Goal: Task Accomplishment & Management: Complete application form

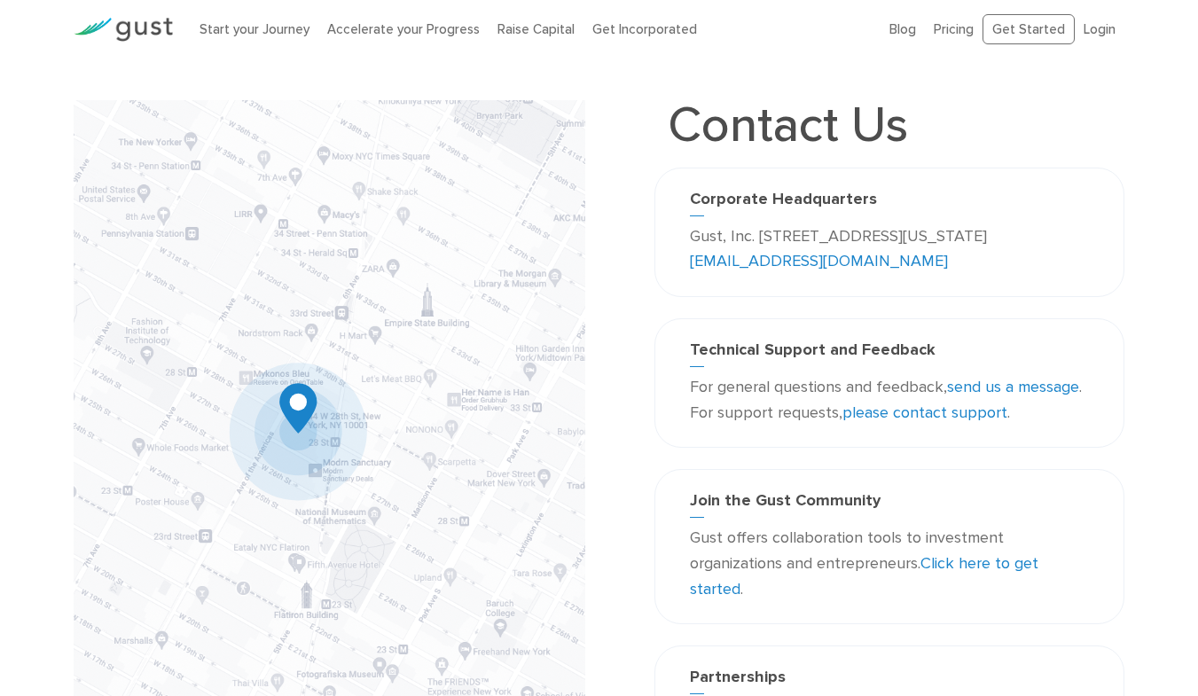
scroll to position [89, 0]
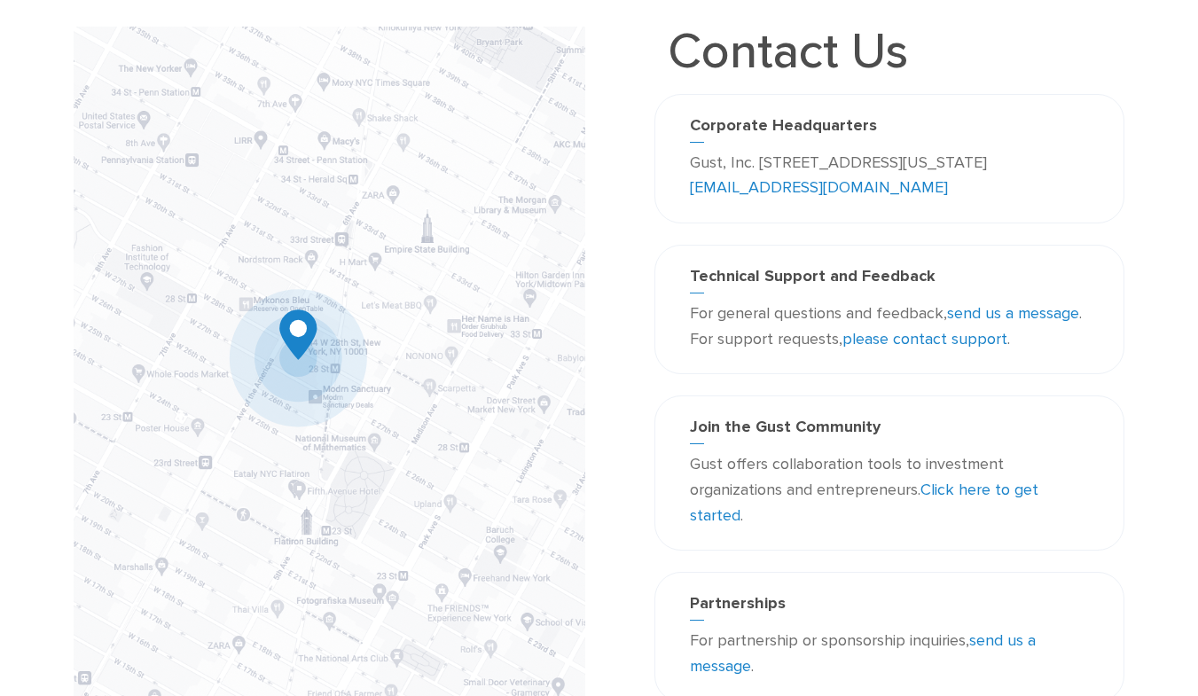
click at [938, 342] on link "please contact support" at bounding box center [924, 339] width 165 height 19
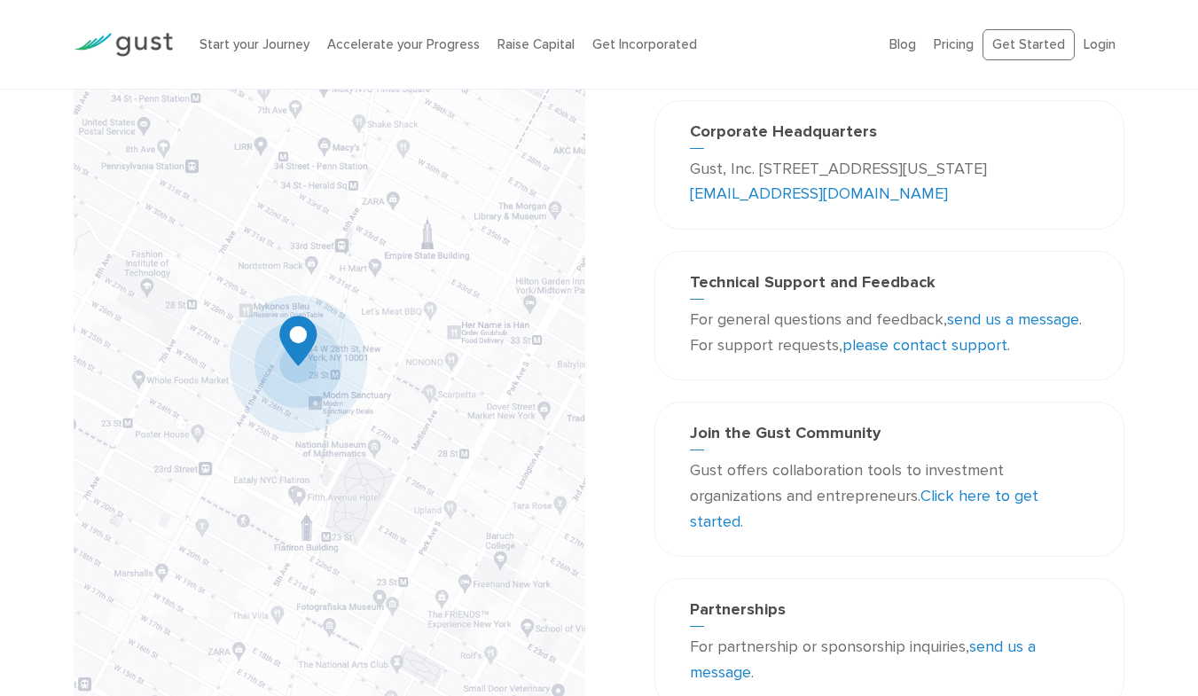
scroll to position [0, 0]
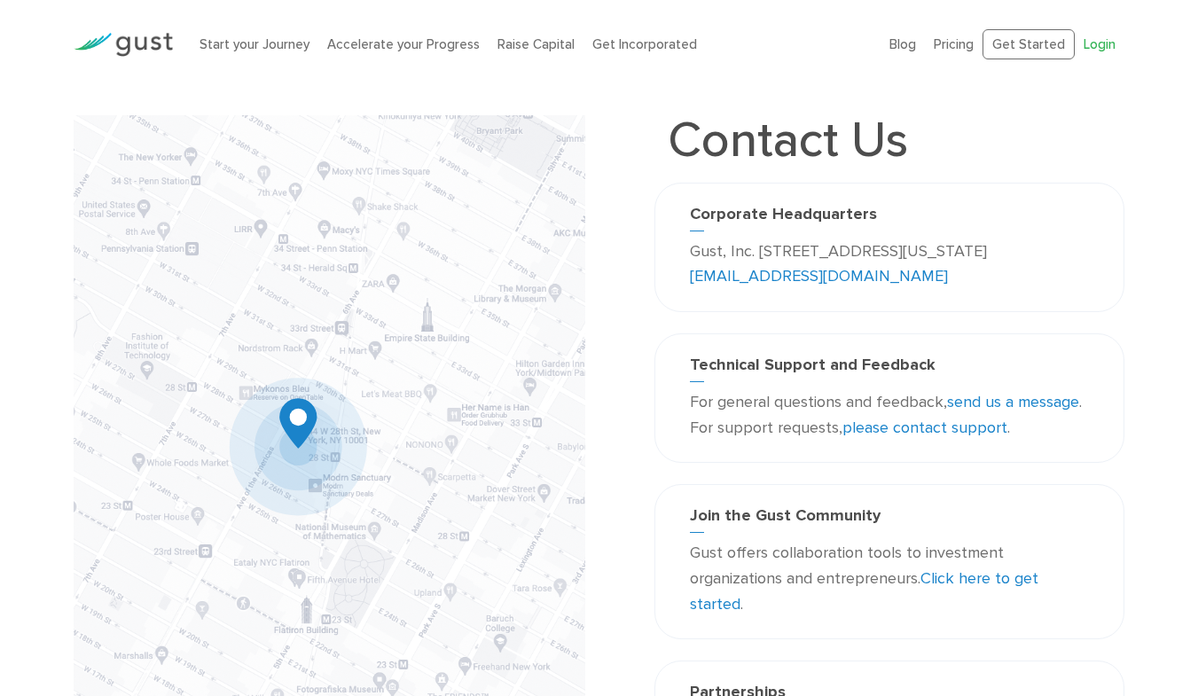
click at [1095, 51] on link "Login" at bounding box center [1100, 44] width 32 height 16
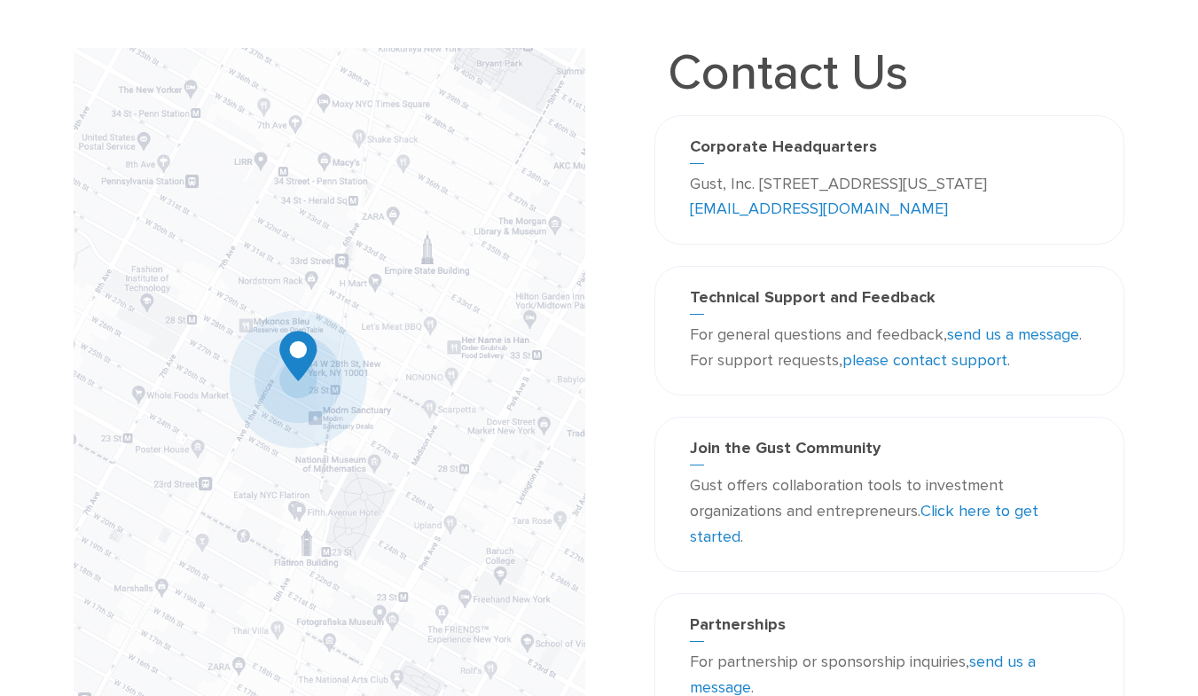
scroll to position [89, 0]
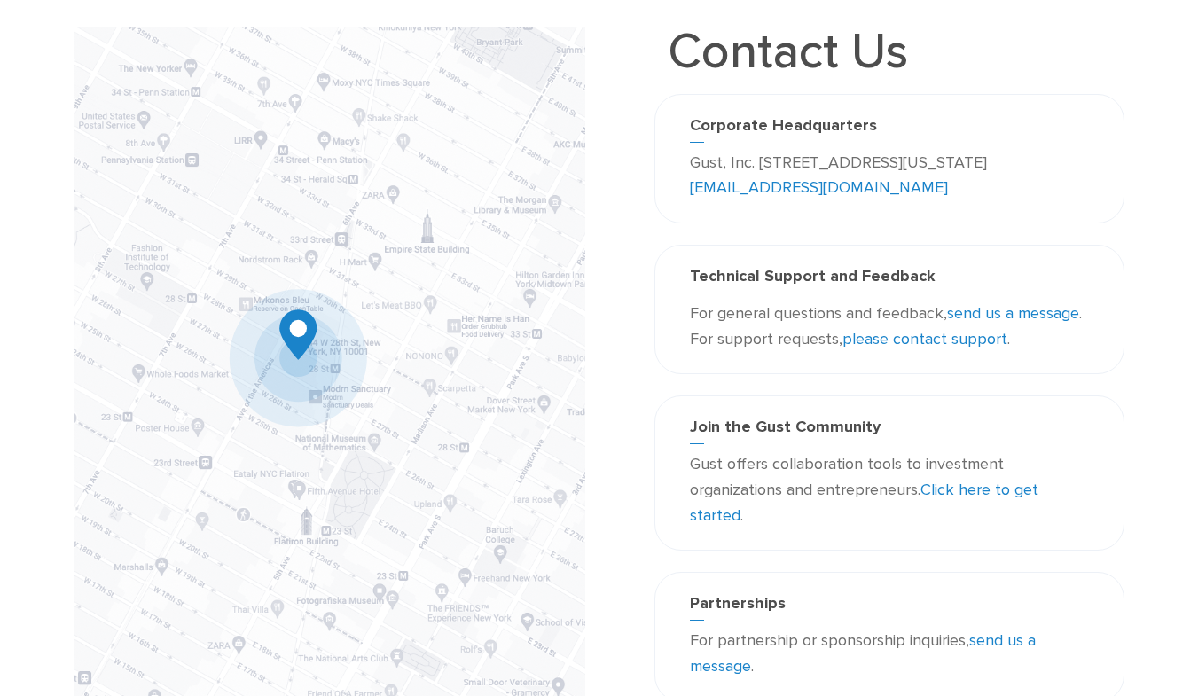
click at [955, 340] on link "please contact support" at bounding box center [924, 339] width 165 height 19
click at [965, 336] on link "please contact support" at bounding box center [924, 339] width 165 height 19
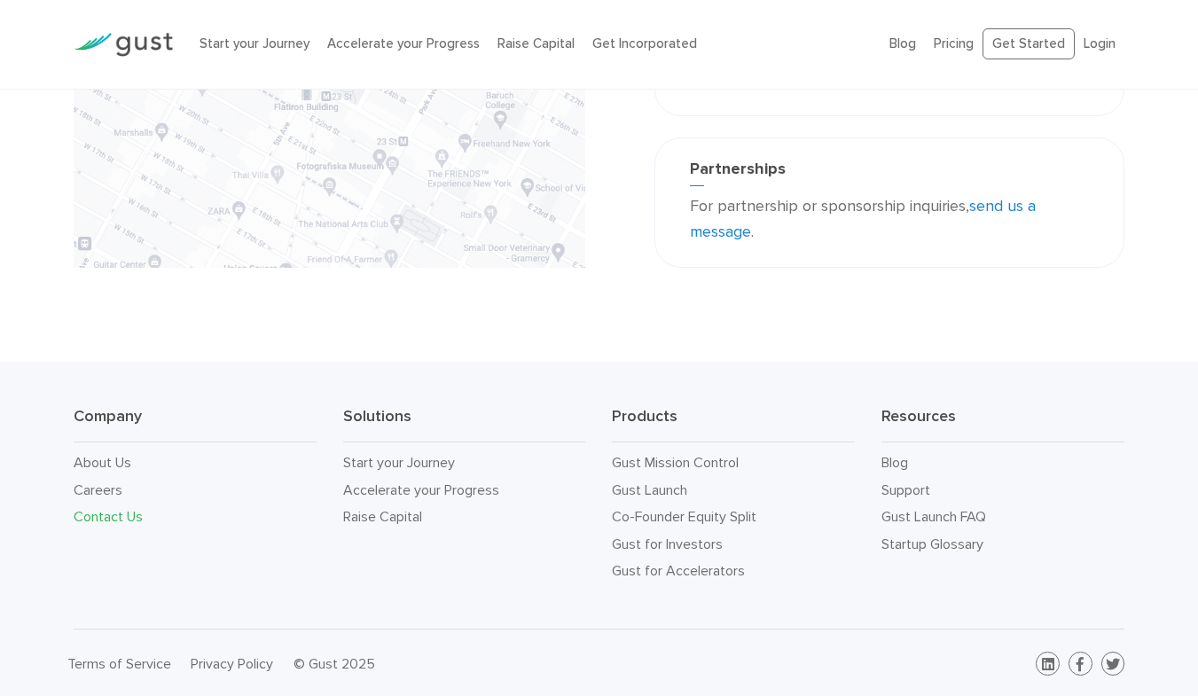
scroll to position [525, 0]
click at [1090, 41] on link "Login" at bounding box center [1100, 44] width 32 height 16
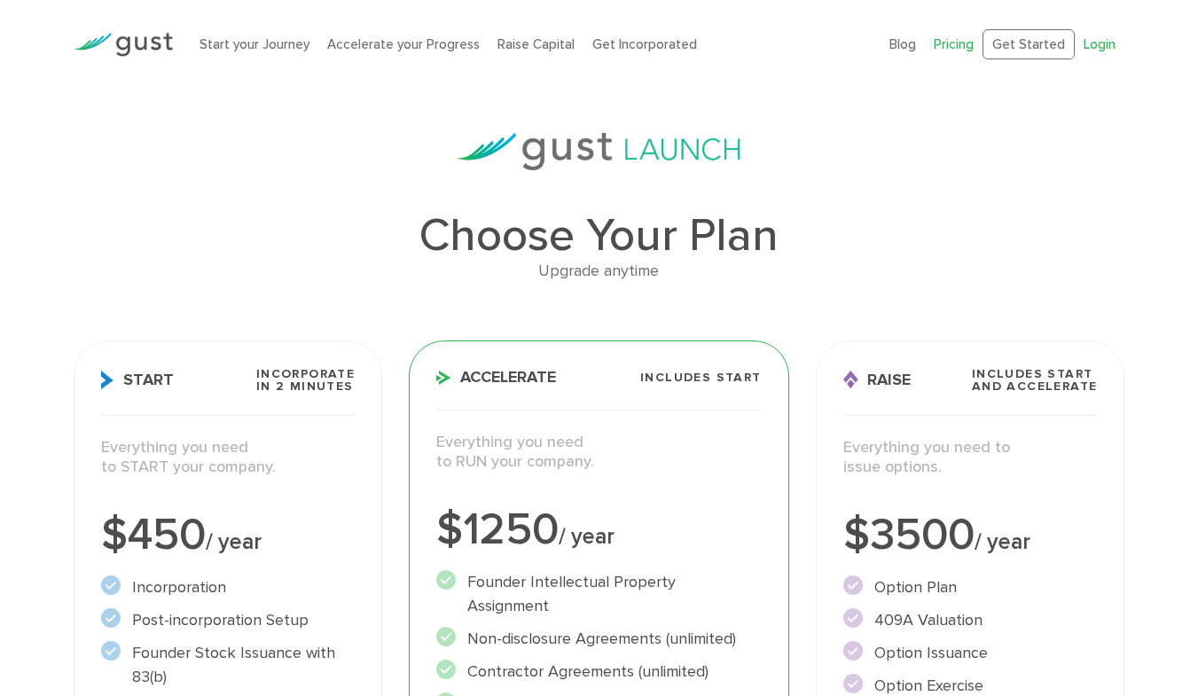
click at [1102, 44] on link "Login" at bounding box center [1100, 44] width 32 height 16
click at [1105, 49] on link "Login" at bounding box center [1100, 44] width 32 height 16
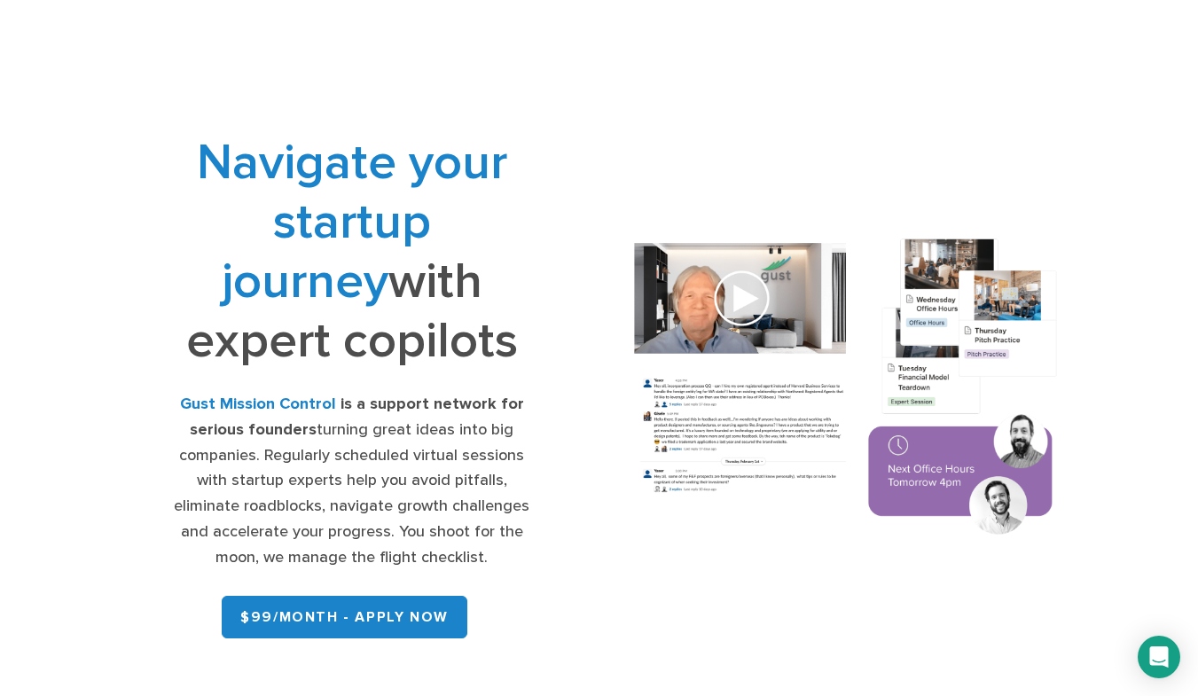
click at [738, 300] on img at bounding box center [846, 389] width 468 height 334
click at [732, 302] on img at bounding box center [846, 389] width 468 height 334
click at [961, 291] on img at bounding box center [846, 389] width 468 height 334
click at [708, 317] on img at bounding box center [846, 389] width 468 height 334
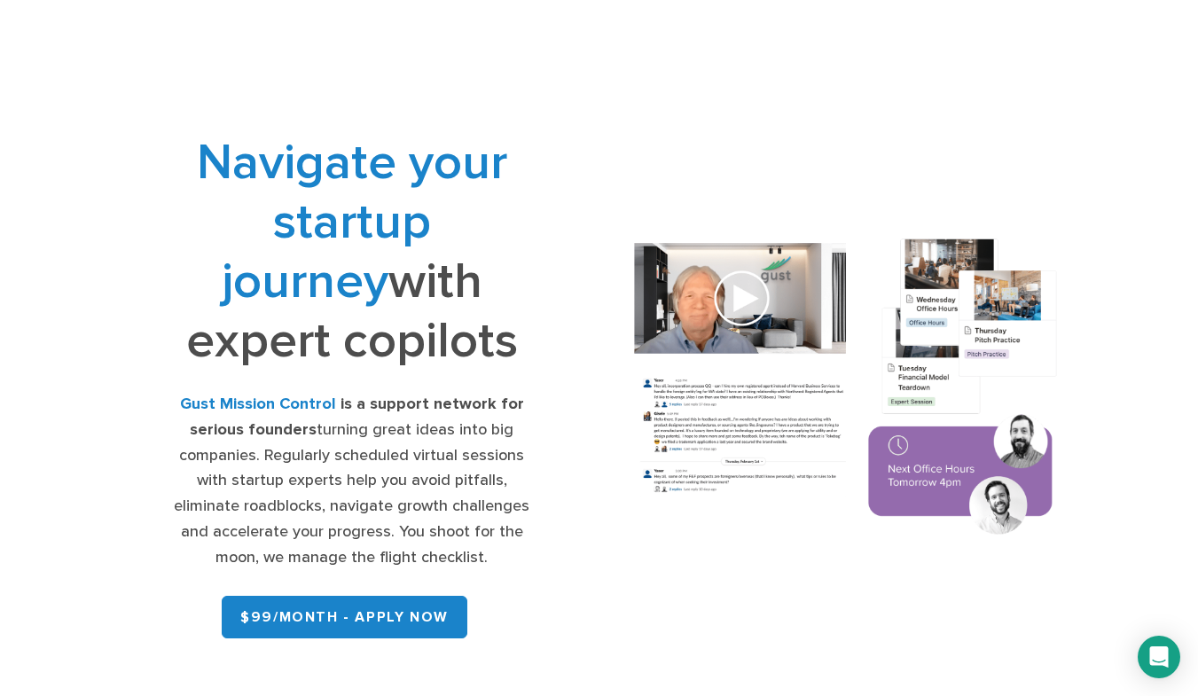
click at [717, 314] on img at bounding box center [846, 389] width 468 height 334
click at [723, 312] on img at bounding box center [846, 389] width 468 height 334
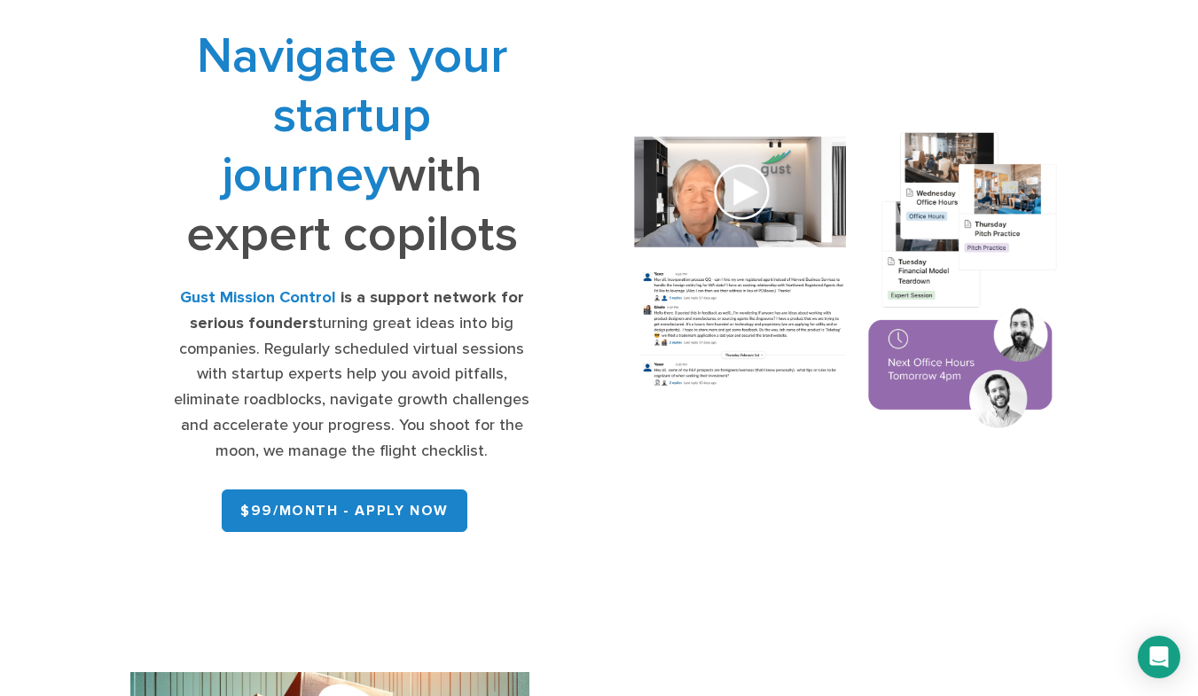
scroll to position [89, 0]
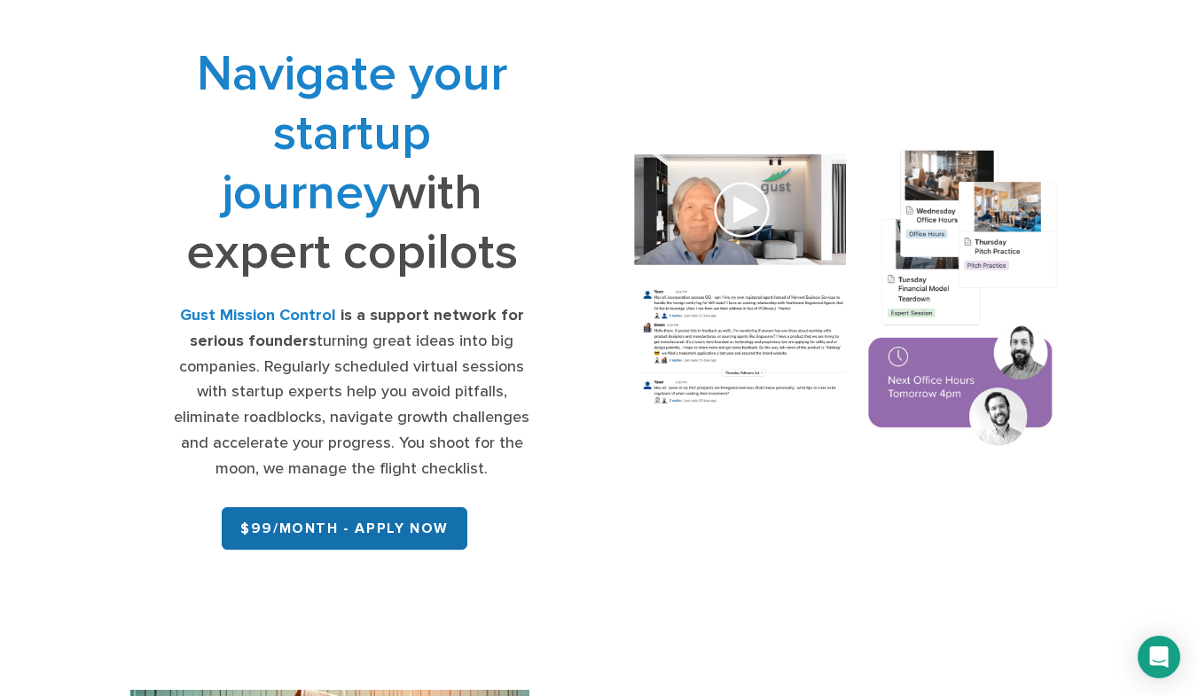
click at [331, 520] on link "$99/month - APPLY NOW" at bounding box center [345, 528] width 246 height 43
